Goal: Find specific page/section: Find specific page/section

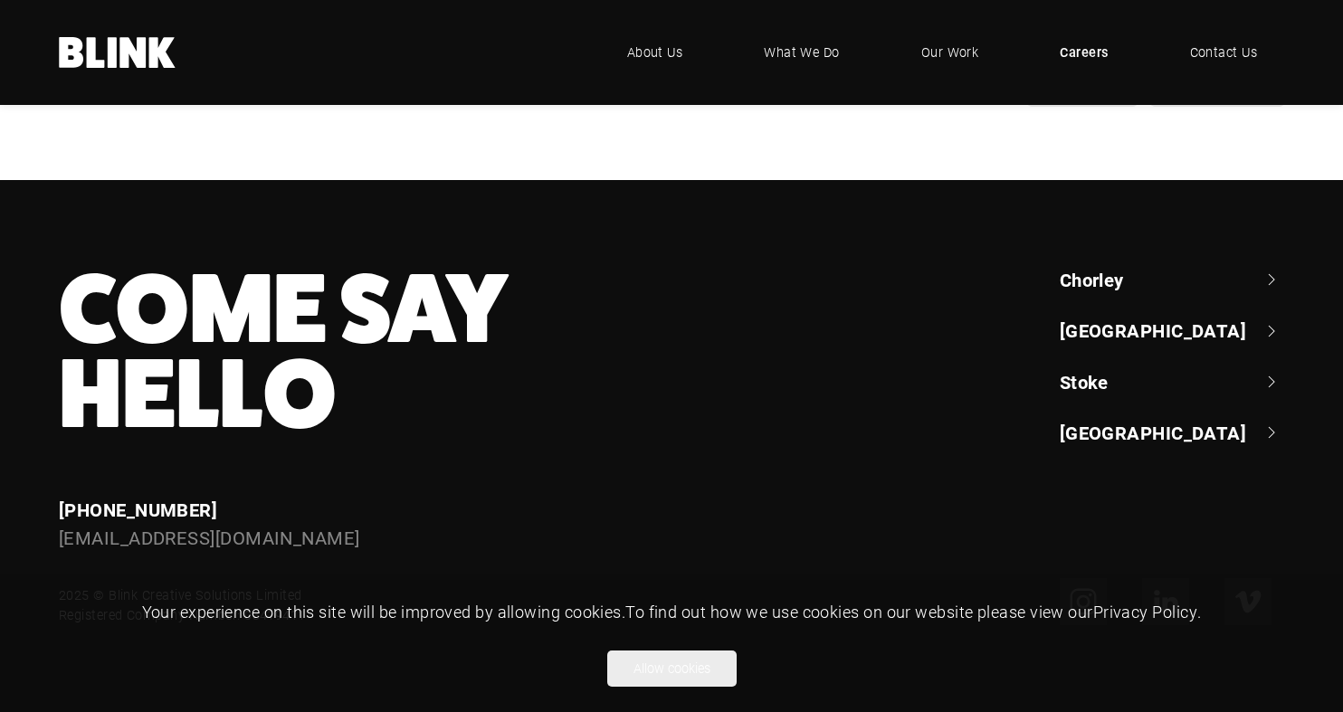
scroll to position [2585, 0]
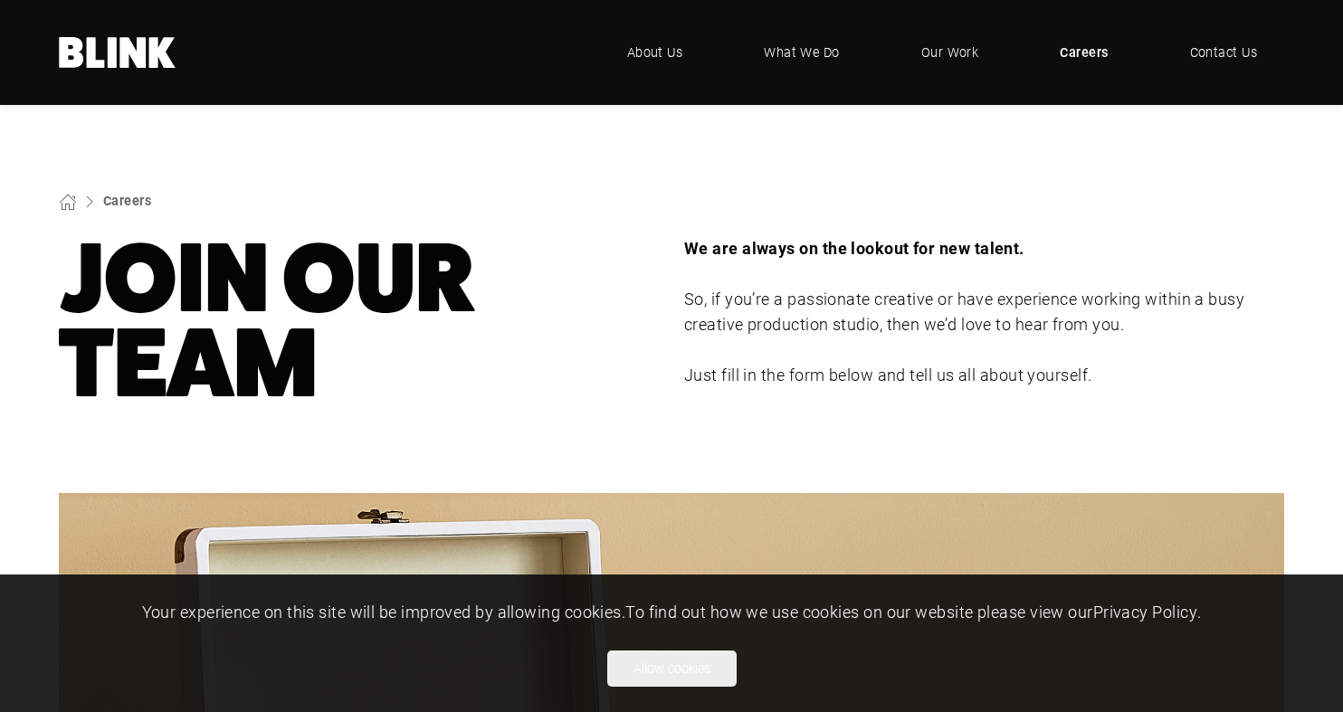
click at [1078, 54] on span "Careers" at bounding box center [1084, 53] width 48 height 20
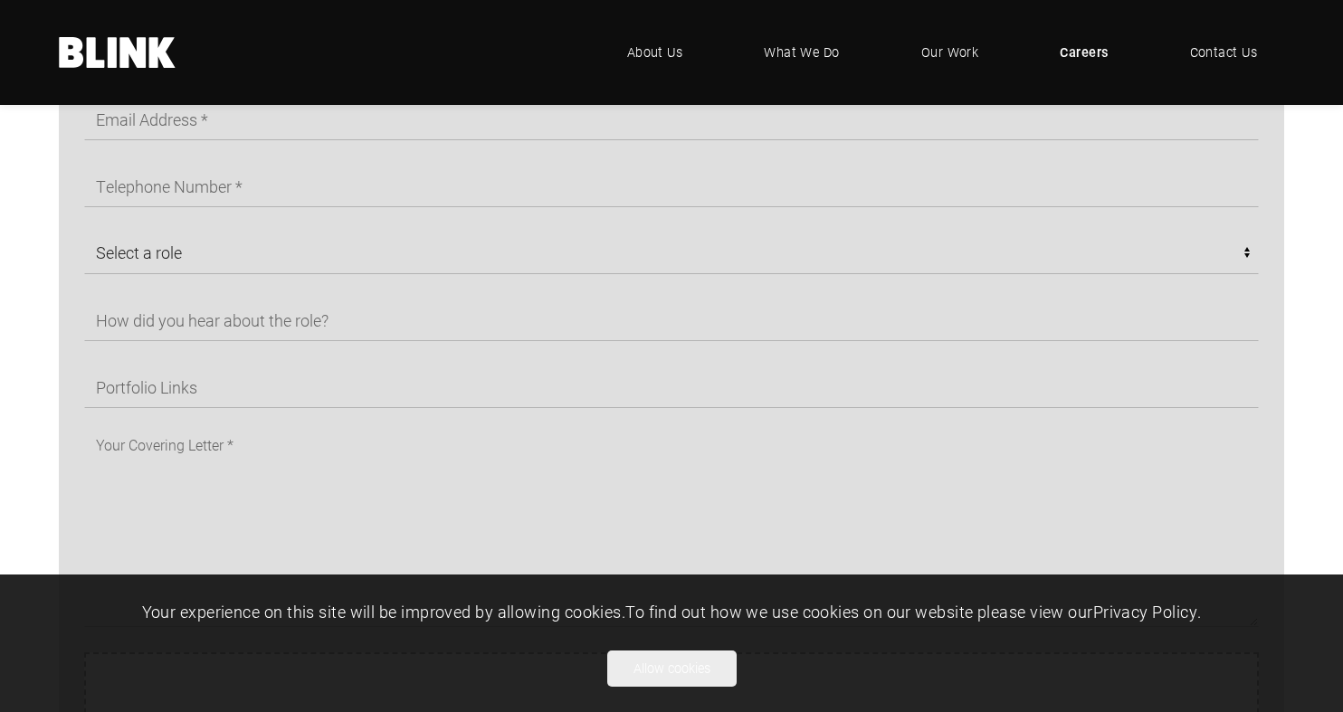
scroll to position [1000, 0]
